Goal: Transaction & Acquisition: Purchase product/service

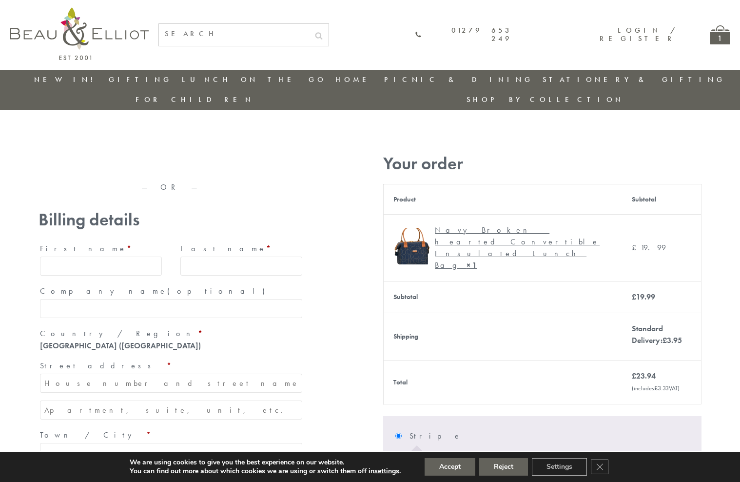
type input "[EMAIL_ADDRESS][DOMAIN_NAME]"
type input "[PERSON_NAME]"
type input "23, [GEOGRAPHIC_DATA], [GEOGRAPHIC_DATA]"
type input "[GEOGRAPHIC_DATA]"
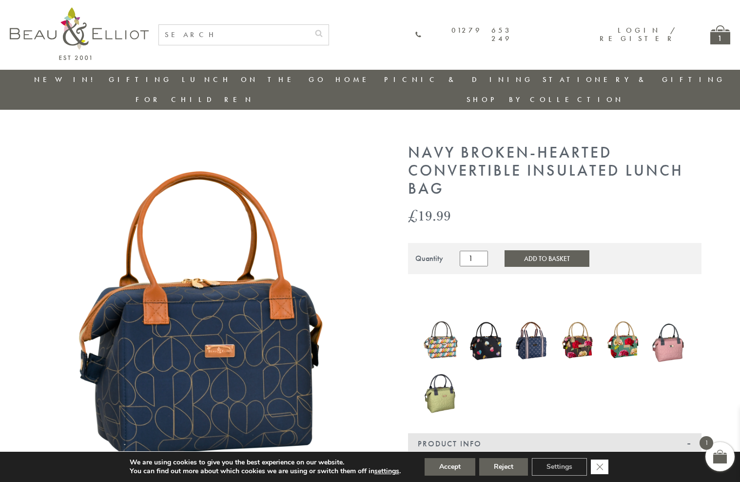
click at [601, 467] on icon "Close GDPR Cookie Banner" at bounding box center [600, 466] width 18 height 15
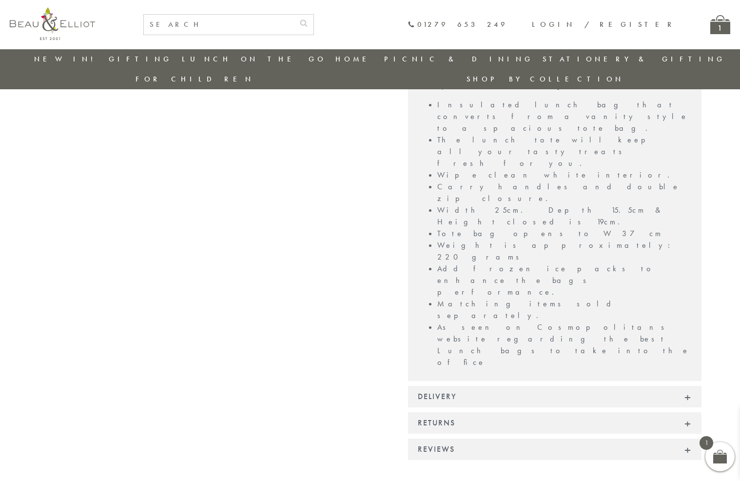
scroll to position [725, 0]
